Goal: Communication & Community: Connect with others

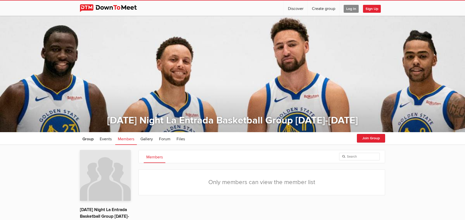
click at [351, 8] on span "Log In" at bounding box center [351, 9] width 15 height 8
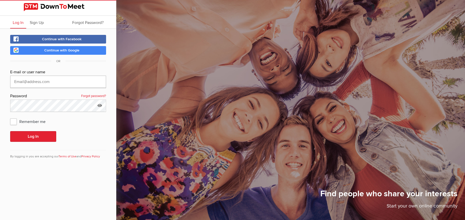
type input "[EMAIL_ADDRESS][DOMAIN_NAME]"
click at [33, 136] on button "Log In" at bounding box center [33, 136] width 46 height 11
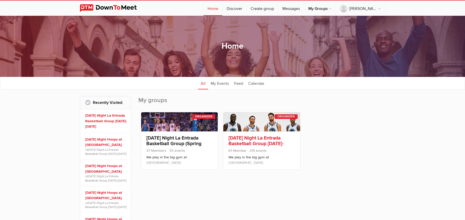
click at [258, 139] on link "[DATE] Night La Entrada Basketball Group [DATE]-[DATE]" at bounding box center [256, 143] width 55 height 17
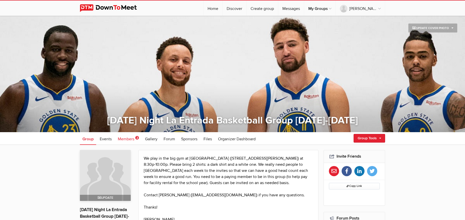
click at [135, 136] on link "Members 2" at bounding box center [128, 138] width 26 height 13
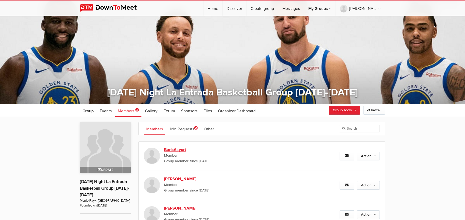
scroll to position [67, 0]
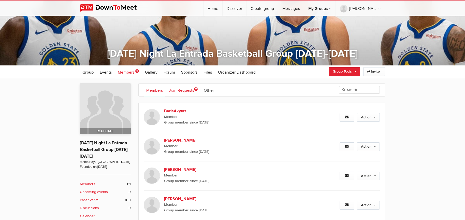
click at [191, 91] on link "Join Requests 2" at bounding box center [183, 89] width 34 height 13
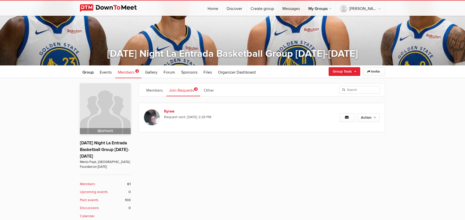
click at [198, 88] on span "2" at bounding box center [196, 89] width 4 height 4
click at [157, 91] on link "Members" at bounding box center [155, 89] width 22 height 13
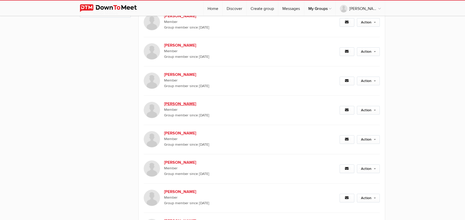
scroll to position [89, 0]
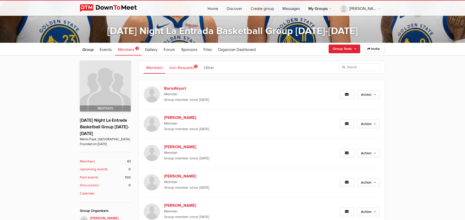
click at [196, 66] on span "2" at bounding box center [196, 67] width 4 height 4
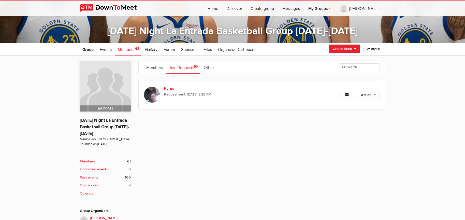
click at [196, 66] on span "2" at bounding box center [196, 67] width 4 height 4
click at [190, 67] on link "Join Requests 2" at bounding box center [183, 67] width 34 height 13
click at [107, 50] on span "Events" at bounding box center [106, 49] width 12 height 5
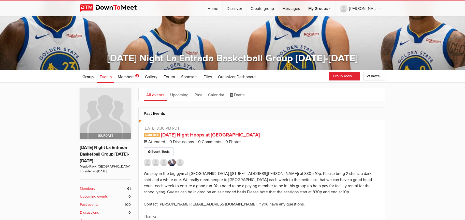
scroll to position [109, 0]
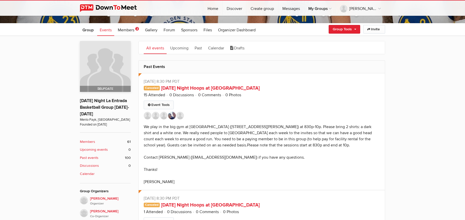
click at [157, 105] on link "Event Tools" at bounding box center [159, 105] width 30 height 9
click at [141, 136] on link "Copy" at bounding box center [151, 137] width 46 height 8
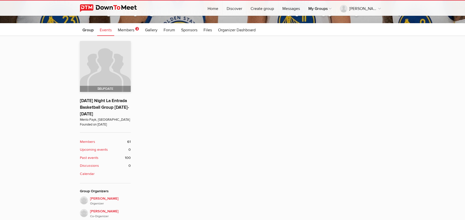
type input "[DATE] Night Hoops at [GEOGRAPHIC_DATA]"
radio input "false"
radio input "true"
radio input "false"
radio input "true"
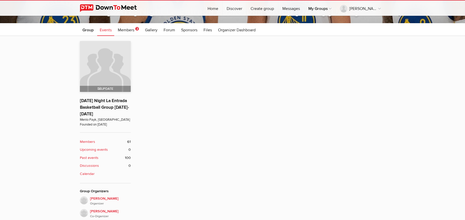
type input "0"
radio input "false"
radio input "true"
type input "15"
select select "7:00:00"
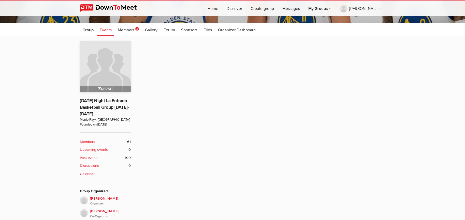
select select "[GEOGRAPHIC_DATA]"
select select "CA"
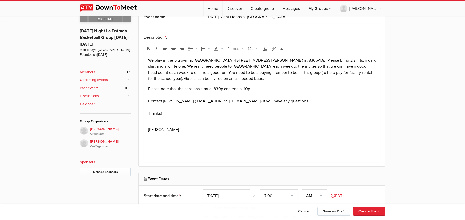
scroll to position [224, 0]
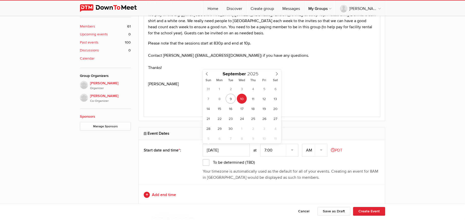
click at [239, 150] on input "[DATE]" at bounding box center [226, 150] width 47 height 13
type input "[DATE]"
drag, startPoint x: 394, startPoint y: 106, endPoint x: 250, endPoint y: 98, distance: 144.0
select select "8:30:00"
select select "PM"
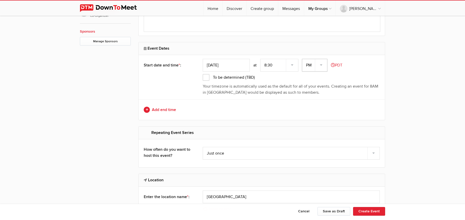
scroll to position [346, 0]
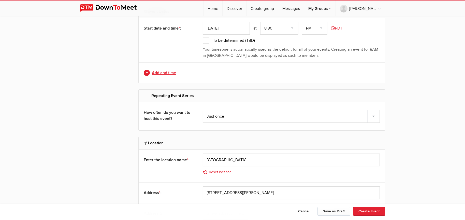
click at [149, 72] on link "Add end time" at bounding box center [262, 73] width 236 height 6
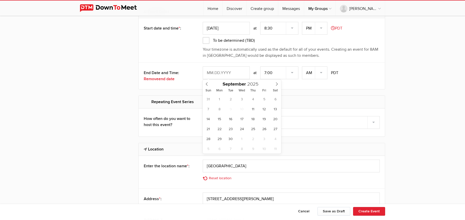
click at [220, 71] on input "text" at bounding box center [226, 72] width 47 height 13
type input "[DATE]"
select select "10:00:00"
select select "PM"
select select "weekly"
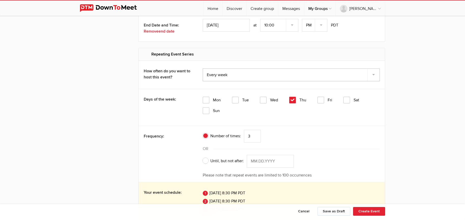
scroll to position [402, 0]
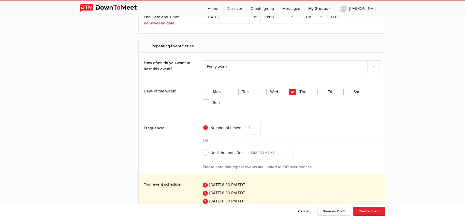
click at [207, 152] on span "Until, but not after:" at bounding box center [223, 153] width 41 height 6
click at [203, 147] on input "Until, but not after:" at bounding box center [203, 146] width 0 height 0
radio input "true"
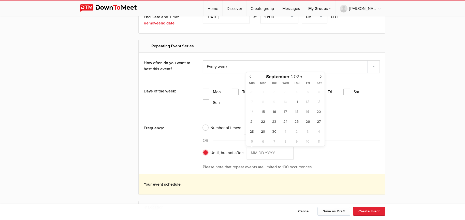
click at [253, 154] on input "Until, but not after:" at bounding box center [270, 153] width 47 height 13
click at [321, 75] on span at bounding box center [320, 75] width 8 height 7
type input "[DATE]"
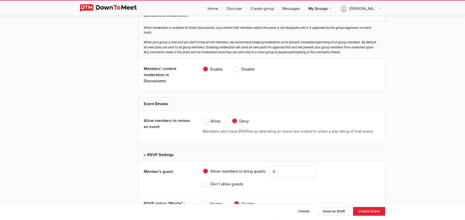
scroll to position [1296, 0]
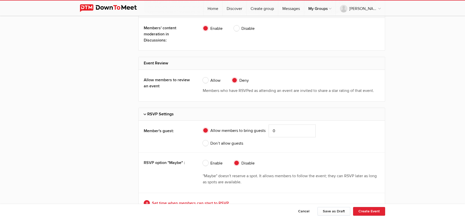
click at [207, 142] on span "Don’t allow guests" at bounding box center [223, 143] width 40 height 6
click at [203, 140] on input "Don’t allow guests" at bounding box center [203, 140] width 0 height 0
radio input "true"
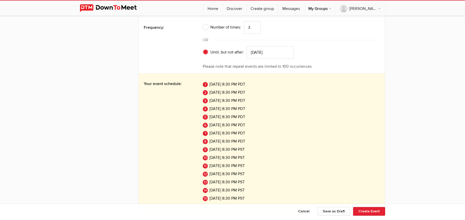
scroll to position [598, 0]
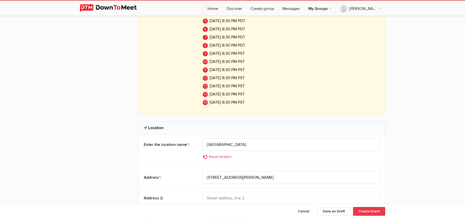
click at [367, 211] on button "Create Event" at bounding box center [369, 211] width 32 height 9
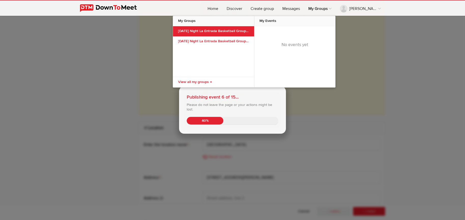
click at [232, 31] on link "[DATE] Night La Entrada Basketball Group [DATE]-[DATE]" at bounding box center [213, 31] width 81 height 10
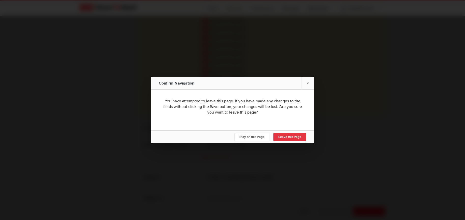
click at [285, 135] on span "Leave this Page" at bounding box center [289, 137] width 23 height 4
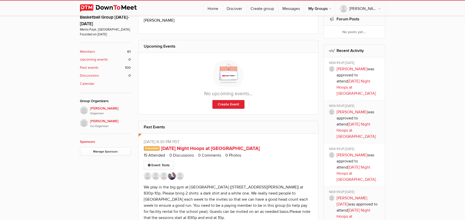
scroll to position [236, 0]
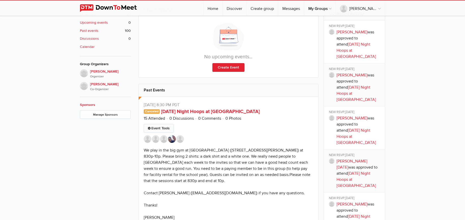
click at [153, 127] on link "Event Tools" at bounding box center [159, 128] width 30 height 9
click at [140, 161] on link "Copy" at bounding box center [151, 160] width 46 height 8
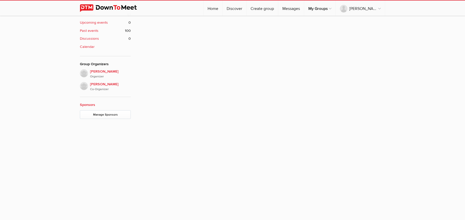
type input "[DATE] Night Hoops at [GEOGRAPHIC_DATA]"
radio input "false"
radio input "true"
radio input "false"
radio input "true"
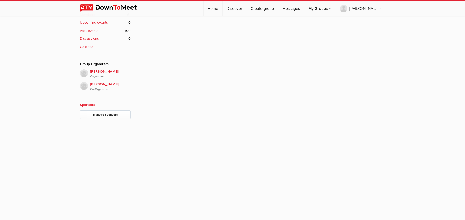
type input "0"
radio input "false"
radio input "true"
type input "15"
select select "7:00:00"
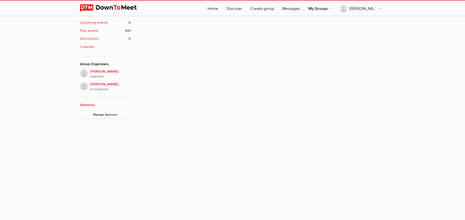
select select "[GEOGRAPHIC_DATA]"
select select "CA"
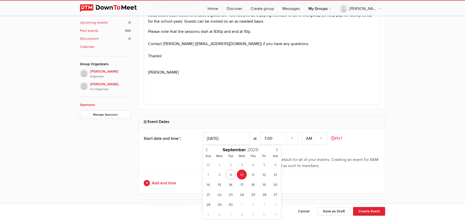
click at [223, 137] on input "[DATE]" at bounding box center [226, 138] width 47 height 13
type input "[DATE]"
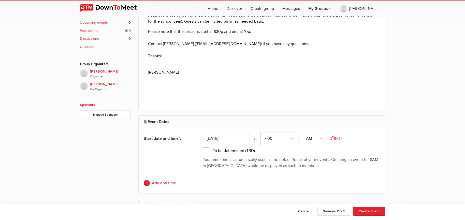
select select "8:30:00"
select select "PM"
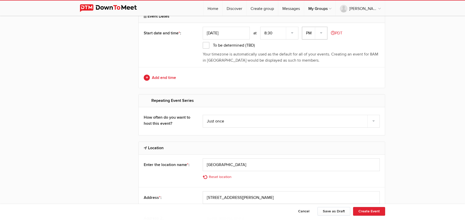
scroll to position [340, 0]
click at [170, 79] on link "Add end time" at bounding box center [262, 79] width 236 height 6
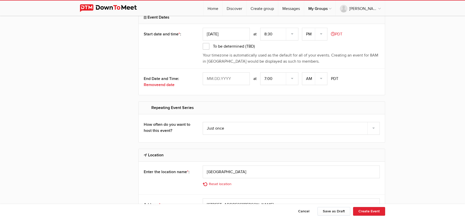
click at [225, 76] on input "text" at bounding box center [226, 78] width 47 height 13
type input "[DATE]"
select select "10:00:00"
select select "PM"
select select "weekly"
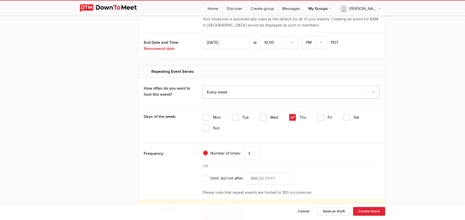
scroll to position [415, 0]
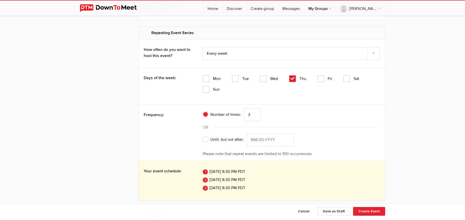
click at [210, 140] on span "Until, but not after:" at bounding box center [223, 139] width 41 height 6
click at [203, 133] on input "Until, but not after:" at bounding box center [203, 133] width 0 height 0
radio input "true"
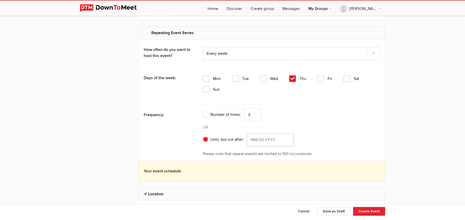
click at [255, 142] on input "Until, but not after:" at bounding box center [270, 139] width 47 height 13
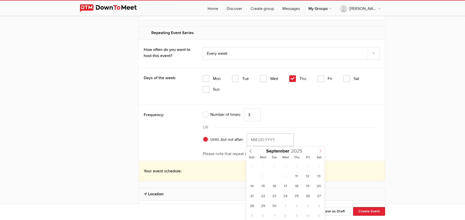
click at [321, 150] on icon at bounding box center [321, 151] width 4 height 4
type input "[DATE]"
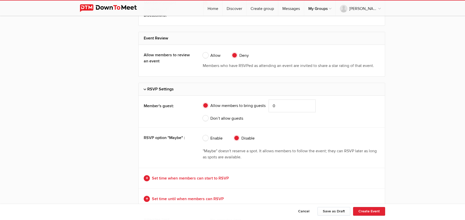
scroll to position [1287, 0]
click at [220, 116] on span "Don’t allow guests" at bounding box center [223, 119] width 40 height 6
click at [203, 116] on input "Don’t allow guests" at bounding box center [203, 116] width 0 height 0
radio input "true"
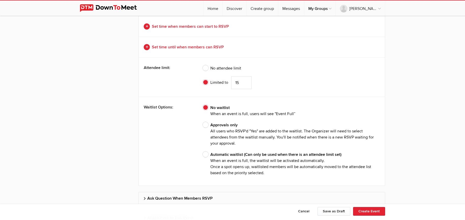
scroll to position [1481, 0]
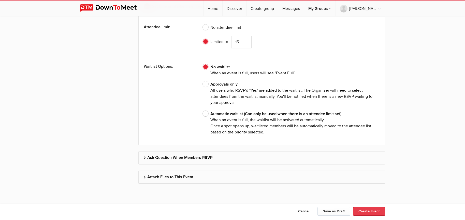
click at [365, 211] on button "Create Event" at bounding box center [369, 211] width 32 height 9
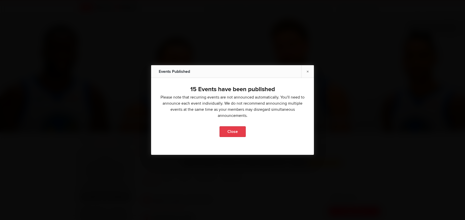
click at [231, 130] on link "Close" at bounding box center [233, 131] width 26 height 11
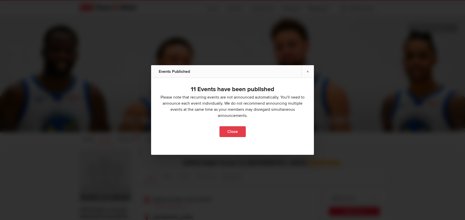
click at [230, 130] on link "Close" at bounding box center [233, 131] width 26 height 11
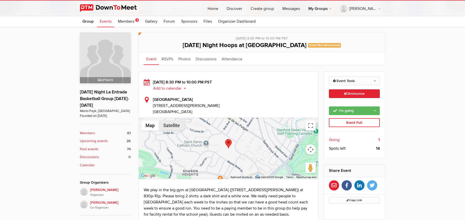
scroll to position [145, 0]
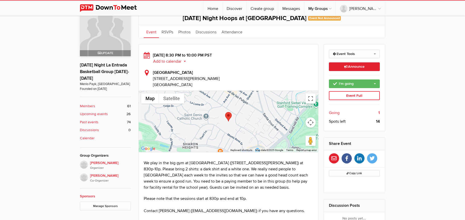
click at [106, 114] on b "Upcoming events" at bounding box center [94, 114] width 28 height 6
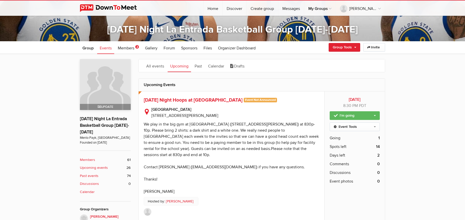
scroll to position [102, 0]
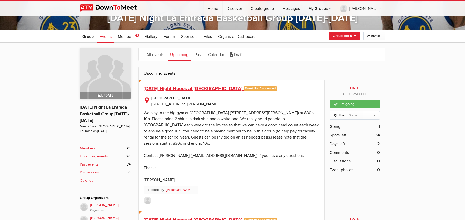
click at [181, 90] on span "[DATE] Night Hoops at [GEOGRAPHIC_DATA]" at bounding box center [193, 89] width 99 height 6
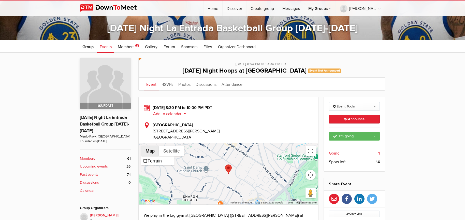
scroll to position [137, 0]
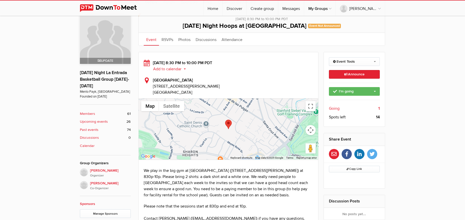
click at [89, 112] on b "Members" at bounding box center [87, 114] width 15 height 6
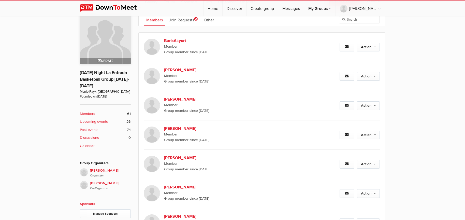
scroll to position [132, 0]
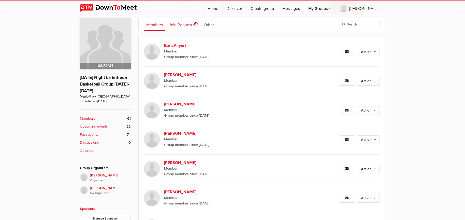
click at [190, 23] on link "Join Requests 2" at bounding box center [183, 24] width 34 height 13
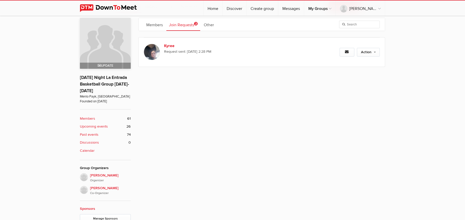
click at [300, 110] on div "Members Join Requests 2 Other Request sent: [DATE] 6:10 PM Action Approve Reque…" at bounding box center [261, 120] width 247 height 205
click at [158, 23] on link "Members" at bounding box center [155, 24] width 22 height 13
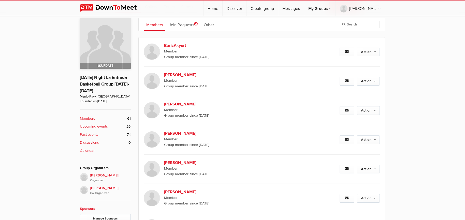
scroll to position [27, 0]
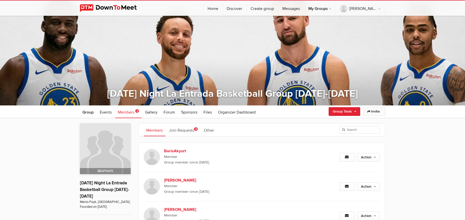
click at [375, 112] on link "Invite" at bounding box center [374, 111] width 22 height 9
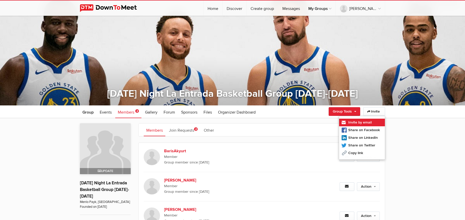
click at [368, 124] on link "Invite by email" at bounding box center [362, 123] width 46 height 8
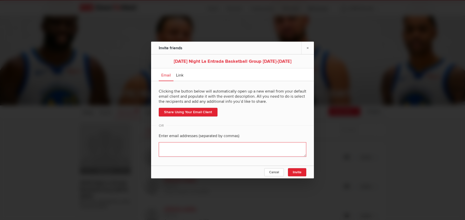
click at [182, 148] on textarea at bounding box center [233, 149] width 148 height 15
paste textarea "[PERSON_NAME][EMAIL_ADDRESS][DOMAIN_NAME] [EMAIL_ADDRESS][DOMAIN_NAME] [EMAIL_A…"
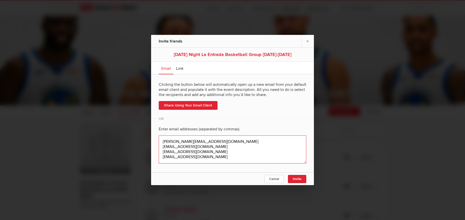
scroll to position [1, 0]
click at [211, 141] on textarea at bounding box center [233, 149] width 148 height 28
click at [163, 147] on textarea at bounding box center [233, 149] width 148 height 28
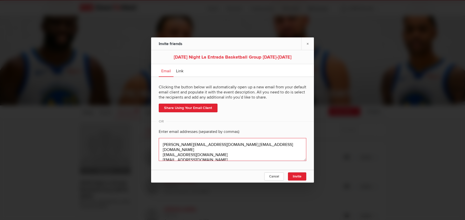
click at [257, 146] on textarea at bounding box center [233, 149] width 148 height 23
click at [163, 150] on textarea at bounding box center [233, 149] width 148 height 23
click at [298, 145] on textarea at bounding box center [233, 149] width 148 height 23
click at [163, 155] on textarea at bounding box center [233, 149] width 148 height 23
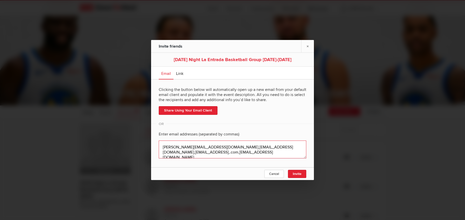
click at [164, 153] on textarea at bounding box center [233, 149] width 148 height 18
click at [174, 153] on textarea at bounding box center [233, 149] width 148 height 18
click at [255, 148] on textarea at bounding box center [233, 149] width 148 height 18
type textarea "[PERSON_NAME][EMAIL_ADDRESS][DOMAIN_NAME],[EMAIL_ADDRESS][DOMAIN_NAME], [EMAIL_…"
click at [297, 172] on span "Invite" at bounding box center [297, 174] width 9 height 4
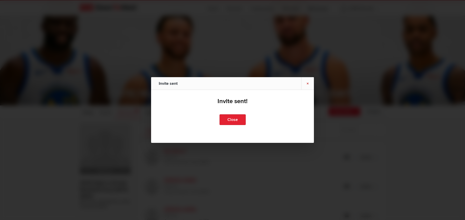
click at [307, 83] on link "×" at bounding box center [307, 83] width 13 height 12
